Goal: Find specific page/section: Find specific page/section

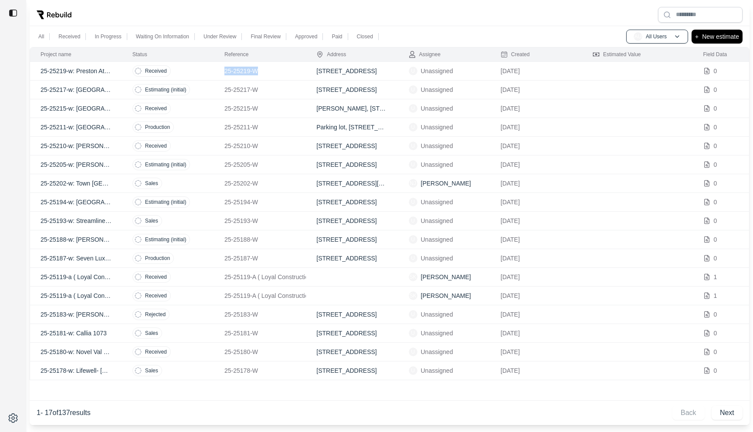
drag, startPoint x: 259, startPoint y: 70, endPoint x: 224, endPoint y: 70, distance: 34.9
click at [224, 70] on td "25-25219-W" at bounding box center [260, 71] width 92 height 19
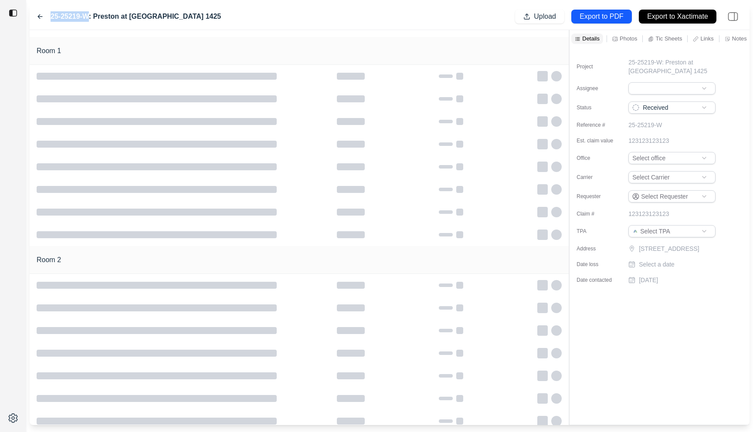
drag, startPoint x: 50, startPoint y: 14, endPoint x: 88, endPoint y: 17, distance: 38.4
click at [88, 17] on div "25-25219-W: Preston at [GEOGRAPHIC_DATA] 1425" at bounding box center [129, 16] width 184 height 10
copy label "25-25219-W"
click at [40, 17] on icon at bounding box center [40, 17] width 4 height 4
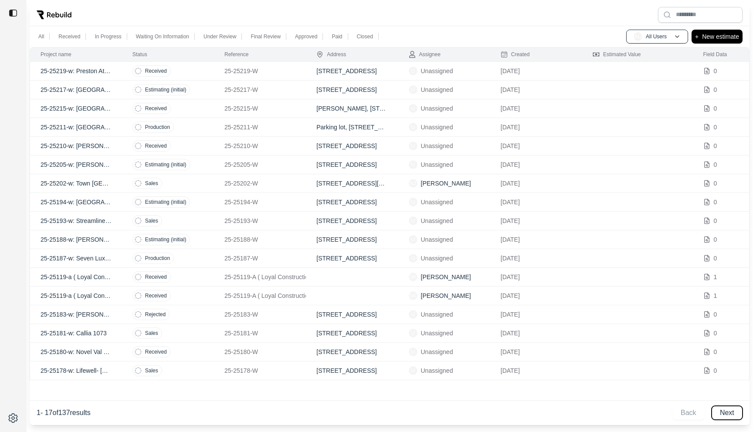
click at [727, 415] on button "Next" at bounding box center [727, 413] width 31 height 14
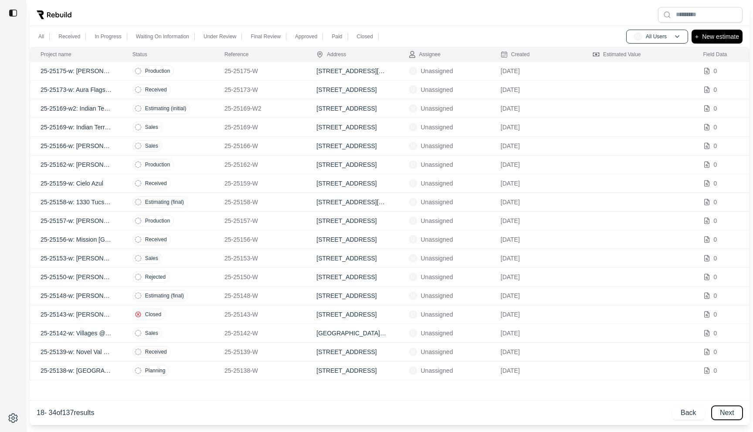
click at [727, 414] on button "Next" at bounding box center [727, 413] width 31 height 14
click at [726, 416] on button "Next" at bounding box center [727, 413] width 31 height 14
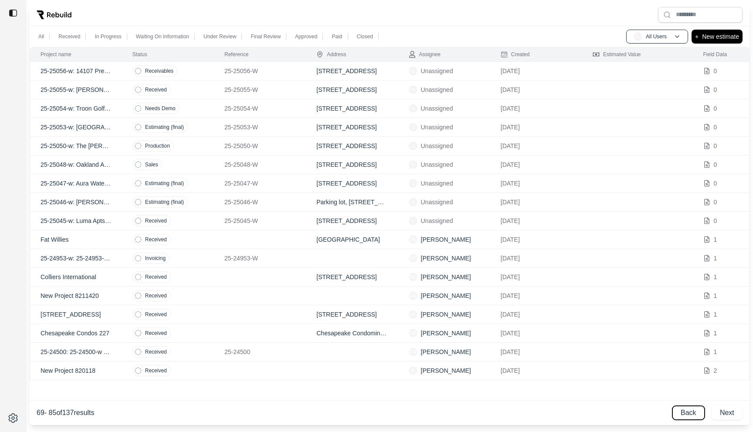
click at [695, 414] on button "Back" at bounding box center [688, 413] width 32 height 14
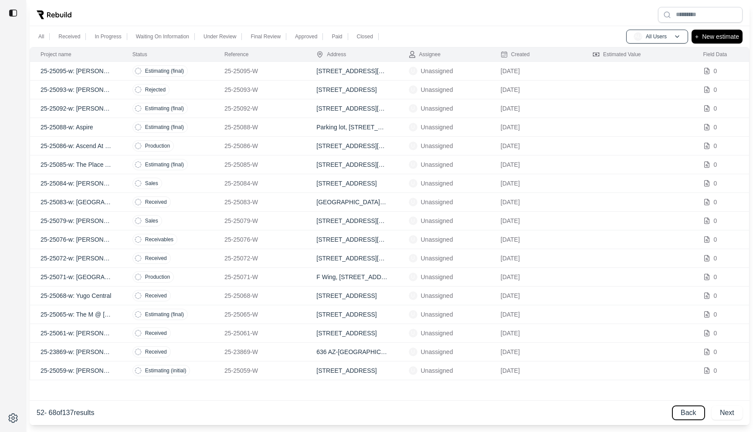
click at [695, 414] on button "Back" at bounding box center [688, 413] width 32 height 14
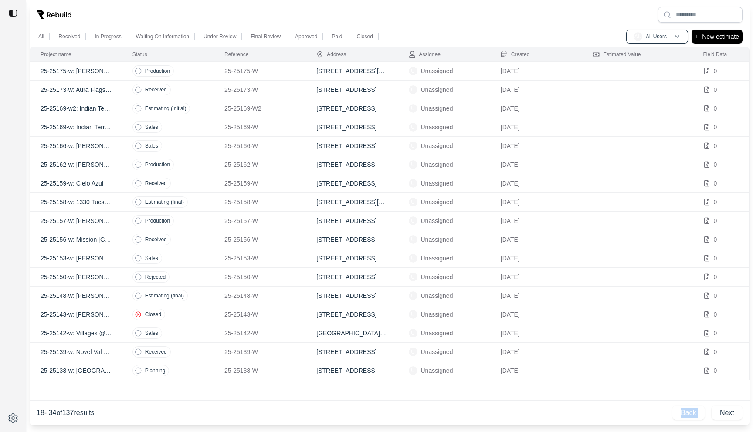
click at [695, 414] on div "Back Next" at bounding box center [707, 413] width 70 height 14
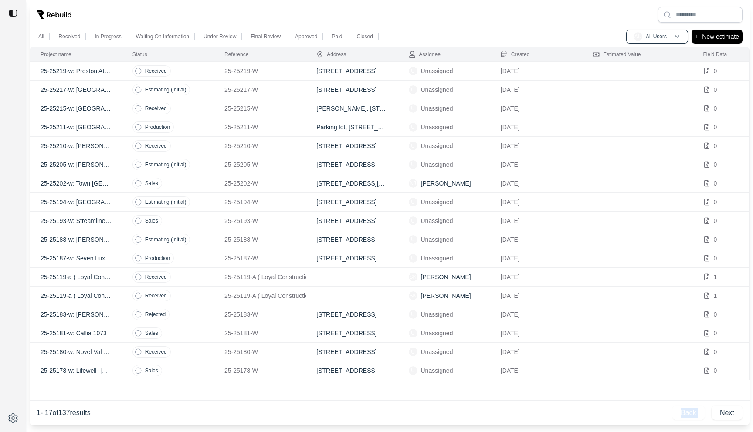
click at [695, 414] on div "Back Next" at bounding box center [707, 413] width 70 height 14
click at [474, 411] on div "1 - 17 of 137 results Back Next" at bounding box center [390, 413] width 706 height 21
